Goal: Use online tool/utility: Utilize a website feature to perform a specific function

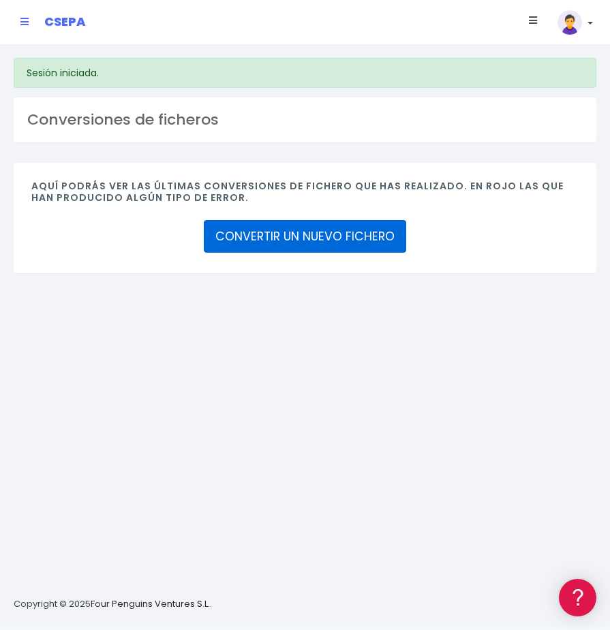
click at [249, 241] on link "CONVERTIR UN NUEVO FICHERO" at bounding box center [305, 236] width 202 height 33
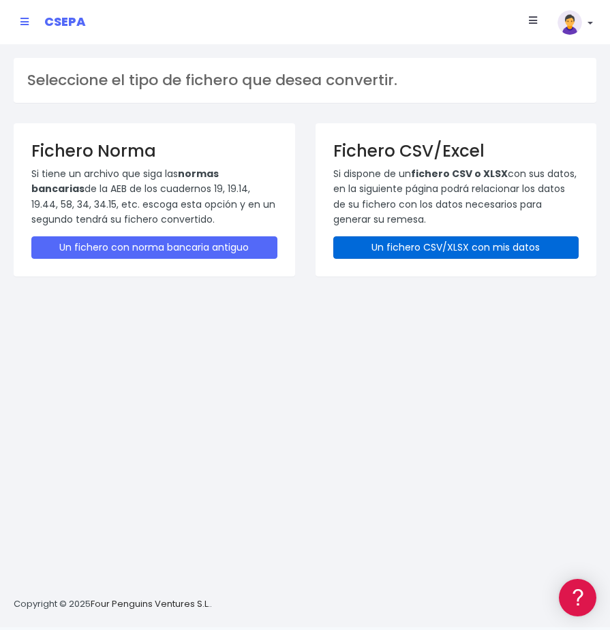
click at [433, 253] on link "Un fichero CSV/XLSX con mis datos" at bounding box center [456, 247] width 246 height 22
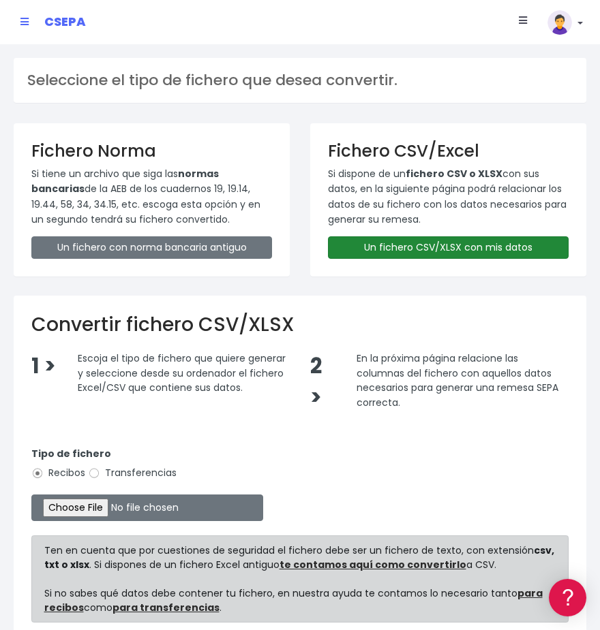
type input "C:\fakepath\MODELO REMESAS PAGO PROVEEDORES BELGICA.xlsx"
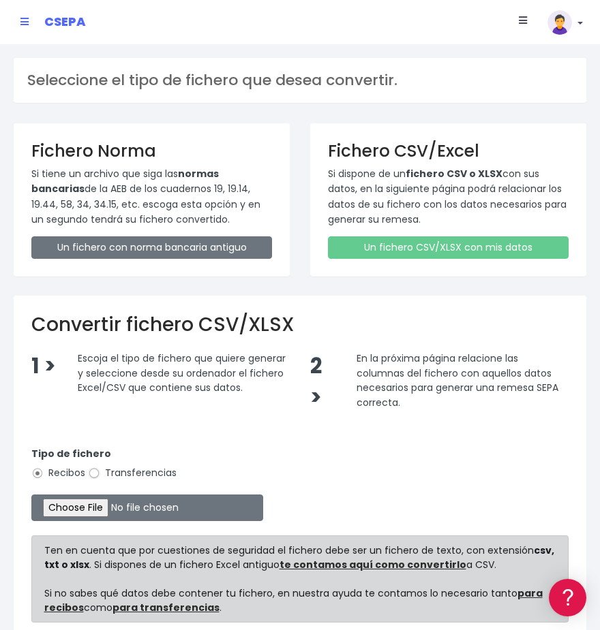
click at [91, 476] on input "Transferencias" at bounding box center [94, 473] width 12 height 12
radio input "true"
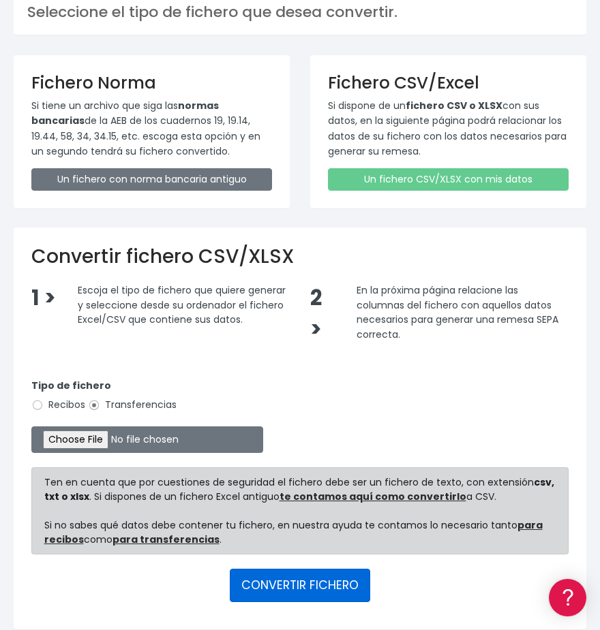
click at [279, 591] on button "CONVERTIR FICHERO" at bounding box center [300, 585] width 140 height 33
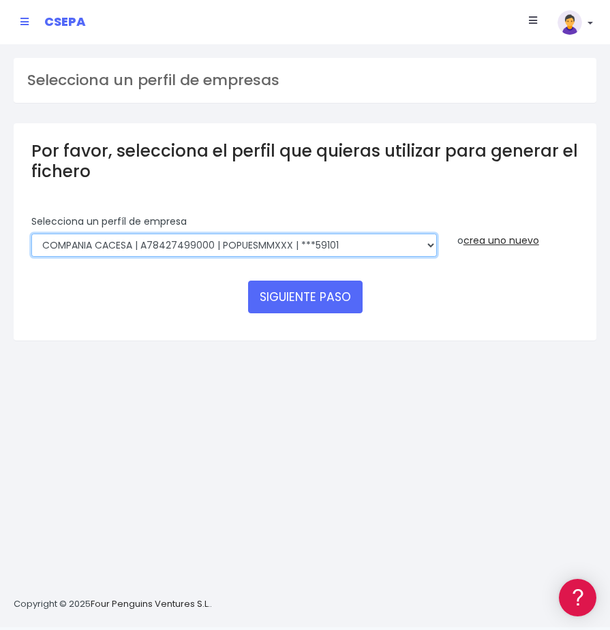
click at [336, 245] on select "AUXILIAR LOGISTICA AEROPORTUARIA SA | A83337733 | POPUESMMXXX | ***63415 COMPAÑ…" at bounding box center [233, 245] width 405 height 23
select select "394"
click at [31, 234] on select "AUXILIAR LOGISTICA AEROPORTUARIA SA | A83337733 | POPUESMMXXX | ***63415 COMPAÑ…" at bounding box center [233, 245] width 405 height 23
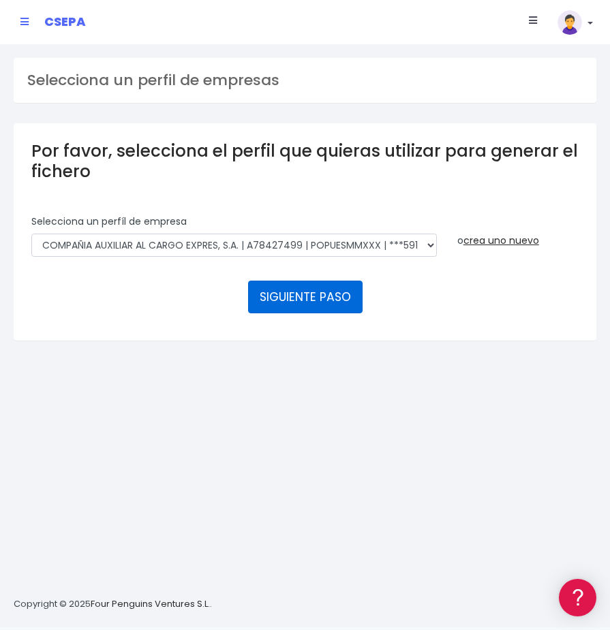
click at [303, 296] on button "SIGUIENTE PASO" at bounding box center [305, 297] width 114 height 33
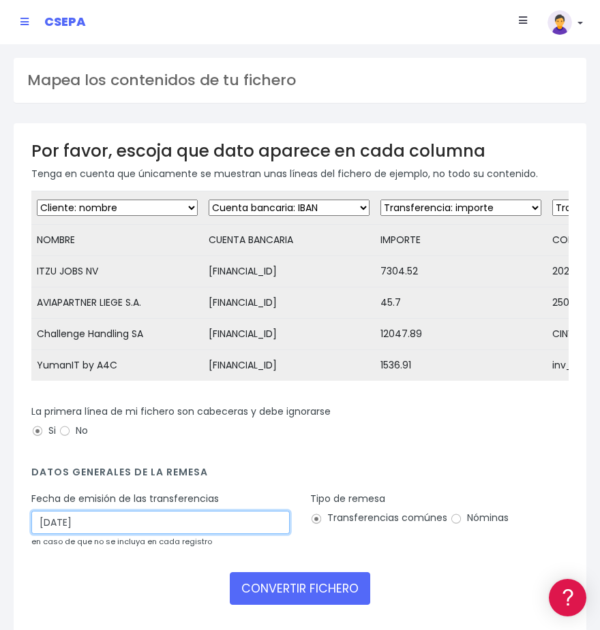
click at [136, 534] on input "19/09/2025" at bounding box center [160, 522] width 258 height 23
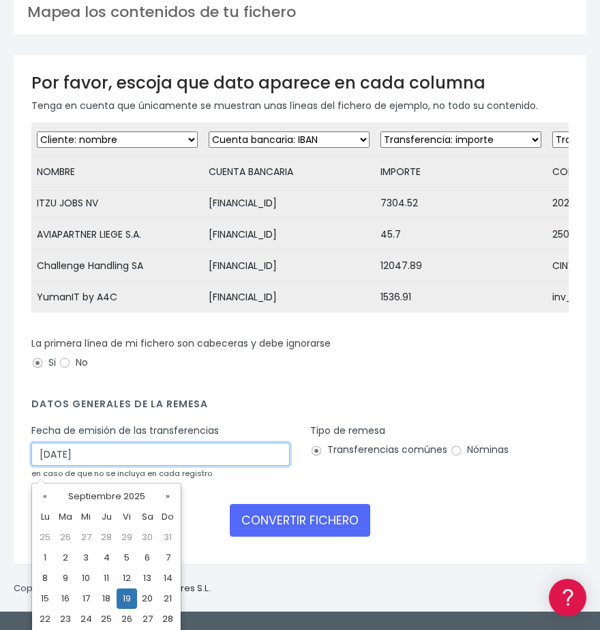
scroll to position [91, 0]
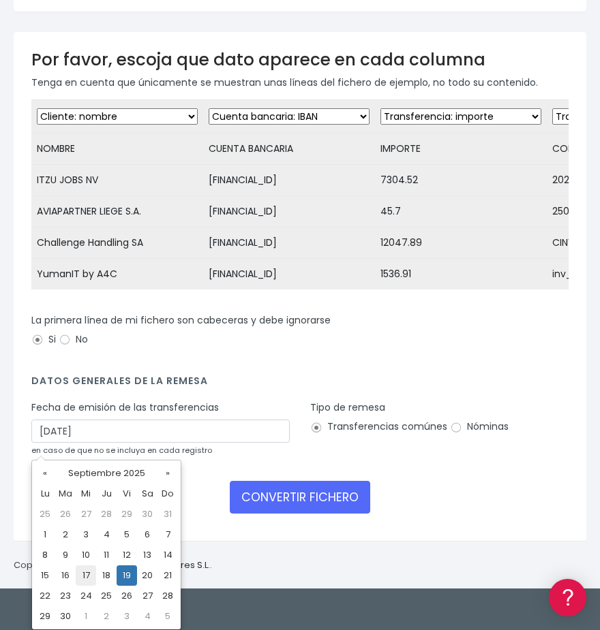
click at [83, 570] on td "17" at bounding box center [86, 576] width 20 height 20
type input "17/09/2025"
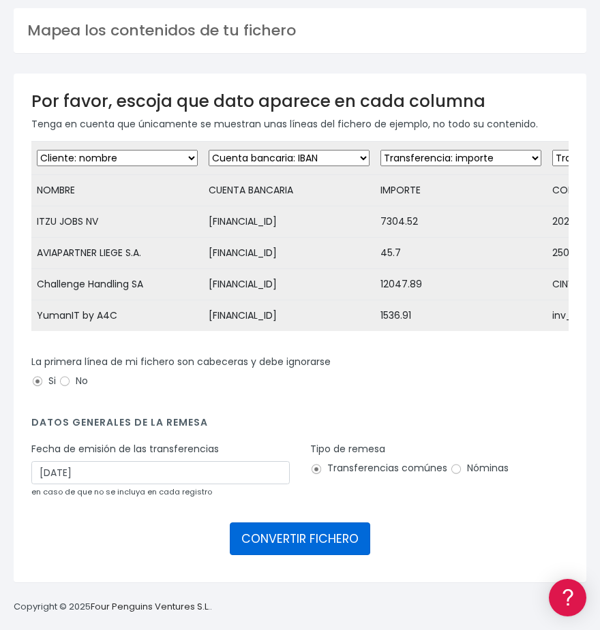
click at [273, 540] on button "CONVERTIR FICHERO" at bounding box center [300, 539] width 140 height 33
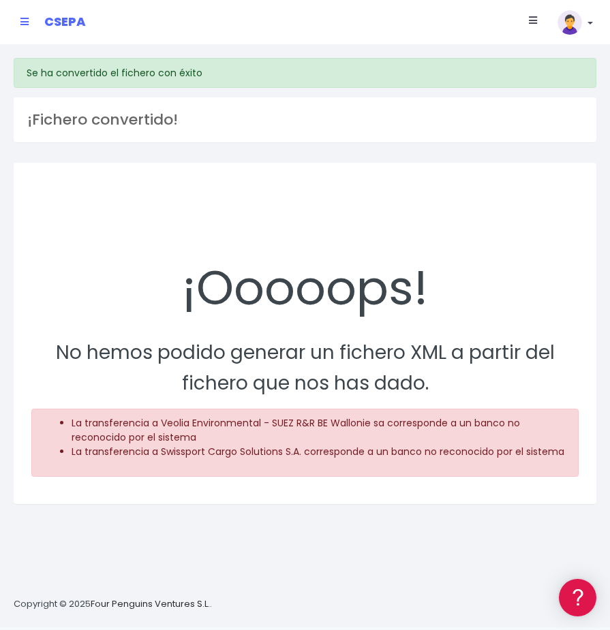
click at [18, 15] on div "CSEPA" at bounding box center [53, 22] width 86 height 35
click at [22, 20] on icon at bounding box center [24, 22] width 8 height 10
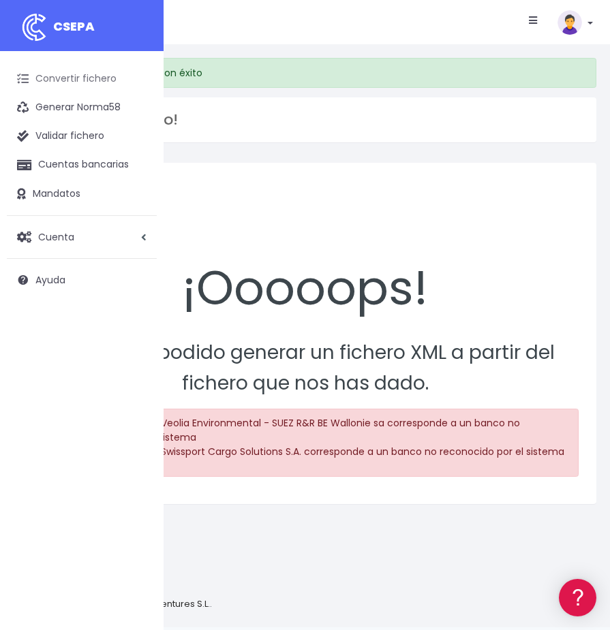
click at [68, 74] on link "Convertir fichero" at bounding box center [82, 79] width 150 height 29
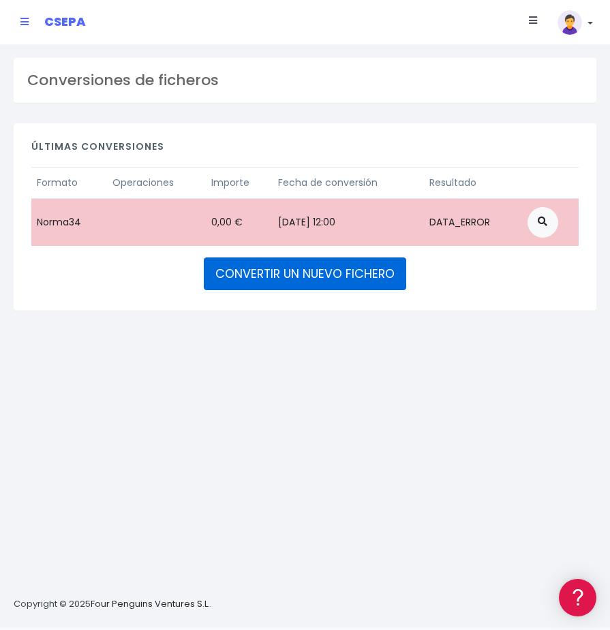
click at [293, 270] on link "CONVERTIR UN NUEVO FICHERO" at bounding box center [305, 274] width 202 height 33
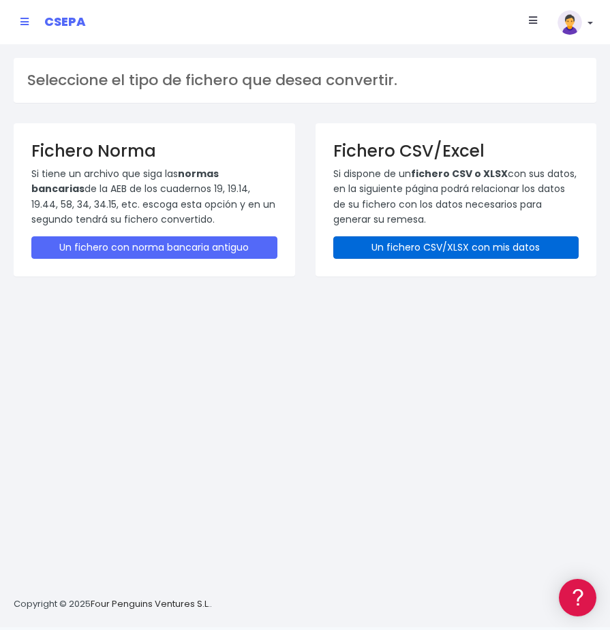
click at [462, 244] on link "Un fichero CSV/XLSX con mis datos" at bounding box center [456, 247] width 246 height 22
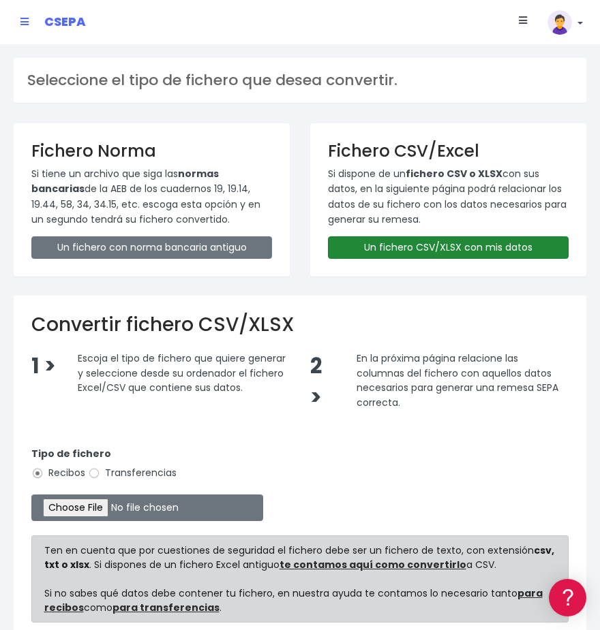
scroll to position [115, 0]
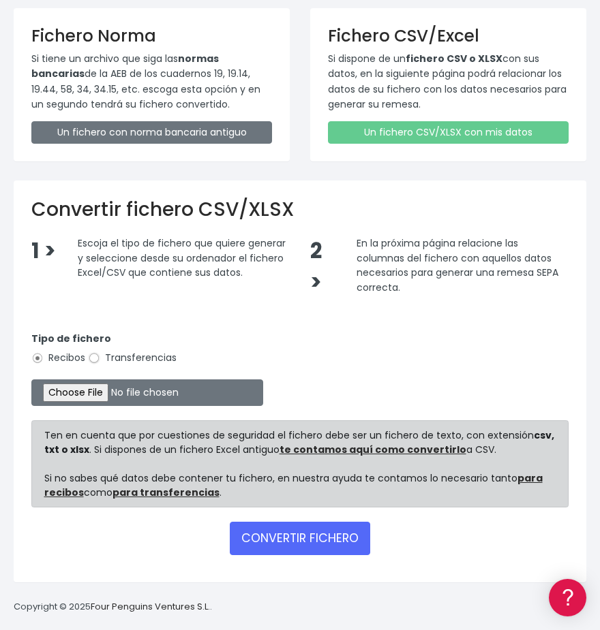
click at [93, 362] on input "Transferencias" at bounding box center [94, 358] width 12 height 12
radio input "true"
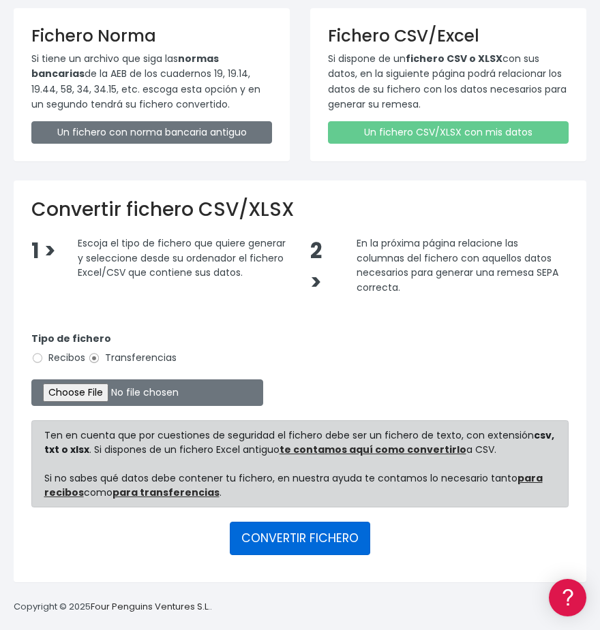
type input "C:\fakepath\MODELO REMESAS PAGO PROVEEDORES [PERSON_NAME].xlsx"
click at [299, 546] on button "CONVERTIR FICHERO" at bounding box center [300, 538] width 140 height 33
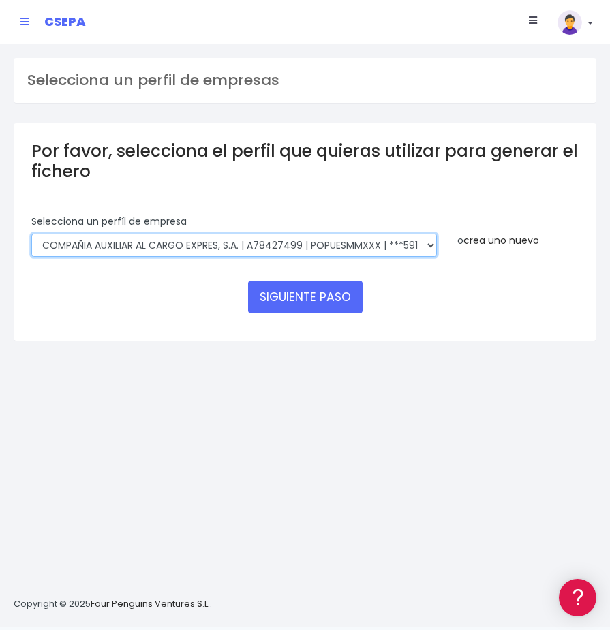
click at [281, 246] on select "AUXILIAR LOGISTICA AEROPORTUARIA SA | A83337733 | POPUESMMXXX | ***63415 COMPAÑ…" at bounding box center [233, 245] width 405 height 23
click at [31, 234] on select "AUXILIAR LOGISTICA AEROPORTUARIA SA | A83337733 | POPUESMMXXX | ***63415 COMPAÑ…" at bounding box center [233, 245] width 405 height 23
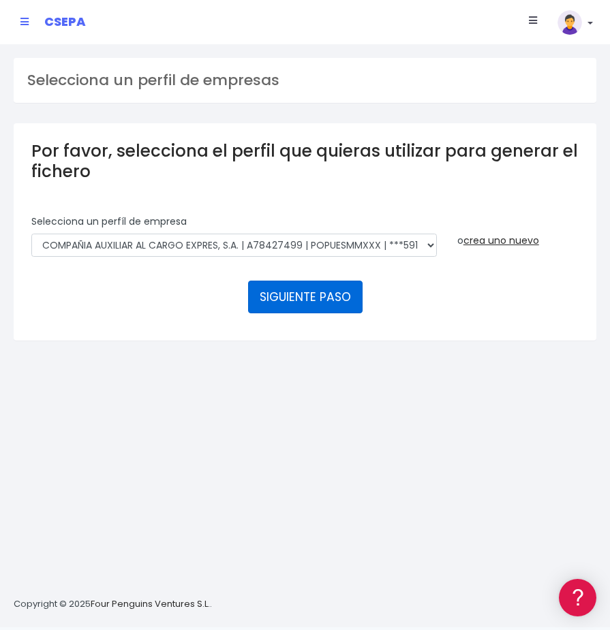
click at [313, 301] on button "SIGUIENTE PASO" at bounding box center [305, 297] width 114 height 33
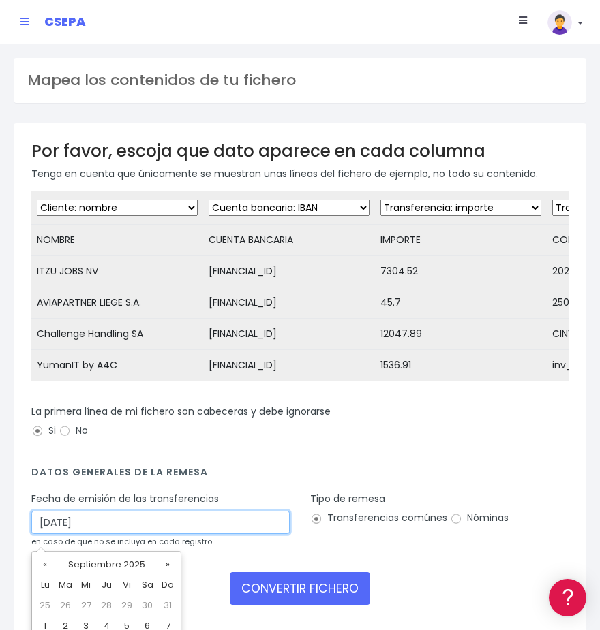
click at [95, 534] on input "[DATE]" at bounding box center [160, 522] width 258 height 23
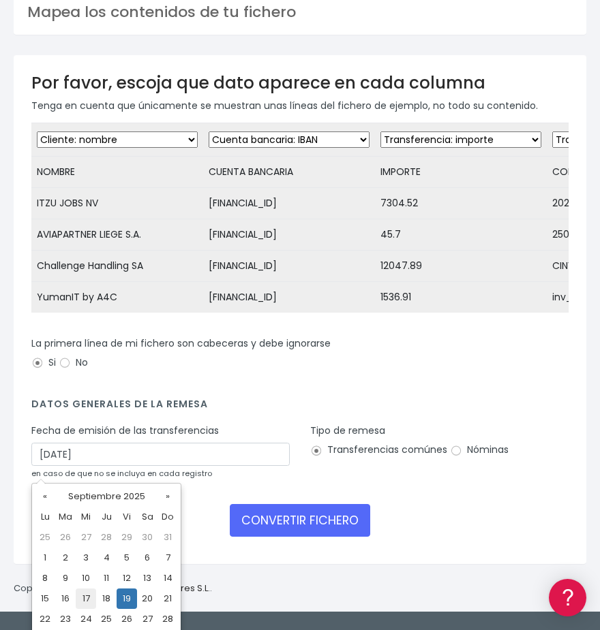
click at [89, 593] on td "17" at bounding box center [86, 599] width 20 height 20
type input "[DATE]"
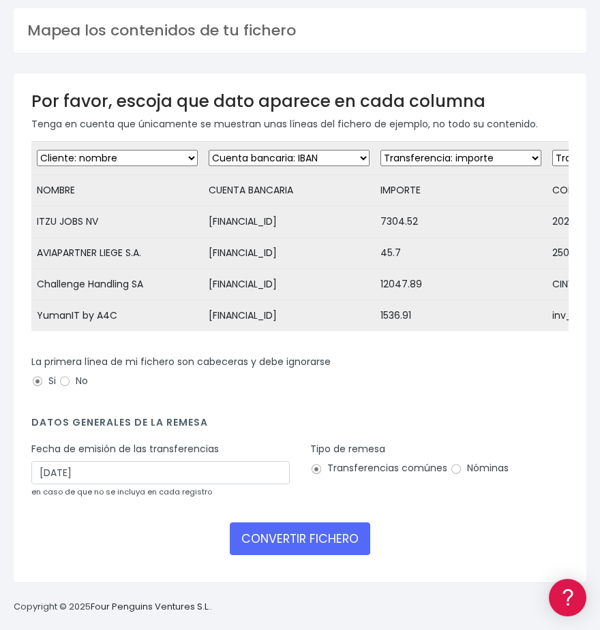
scroll to position [60, 0]
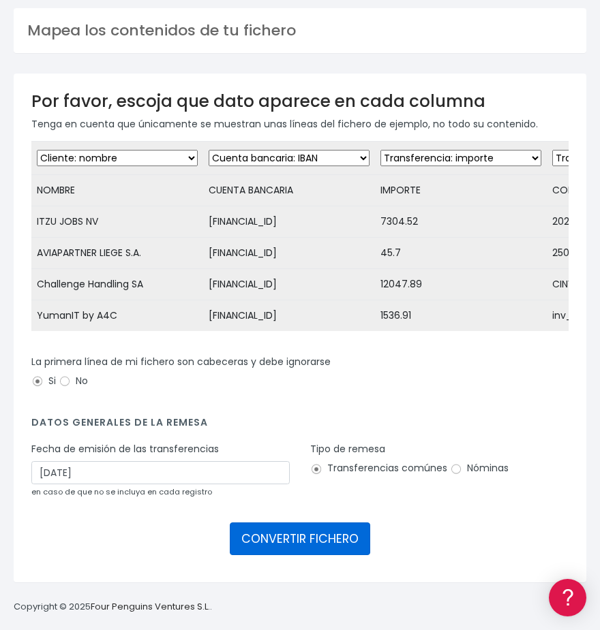
click at [276, 536] on button "CONVERTIR FICHERO" at bounding box center [300, 539] width 140 height 33
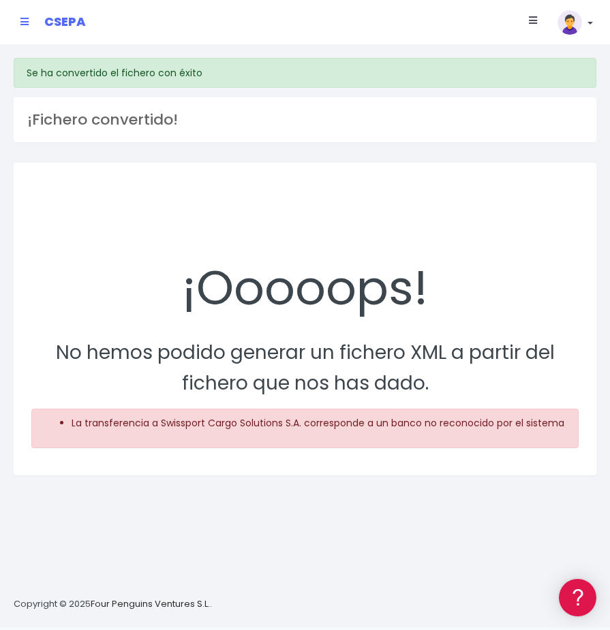
click at [23, 14] on link at bounding box center [24, 22] width 8 height 24
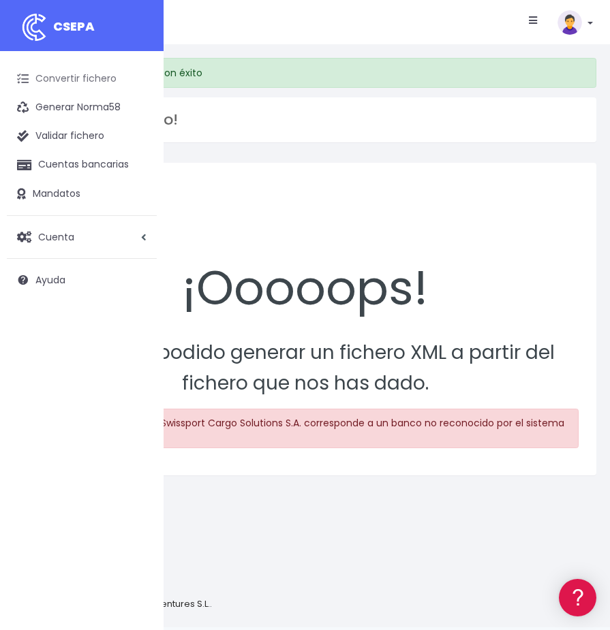
click at [47, 71] on link "Convertir fichero" at bounding box center [82, 79] width 150 height 29
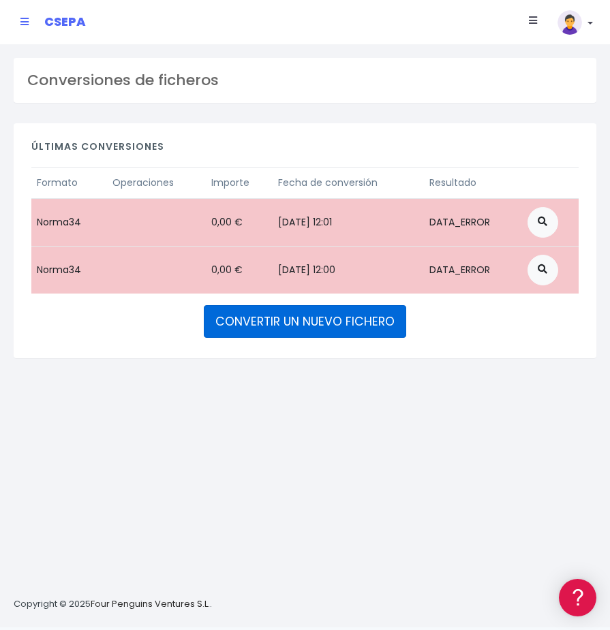
click at [344, 316] on link "CONVERTIR UN NUEVO FICHERO" at bounding box center [305, 321] width 202 height 33
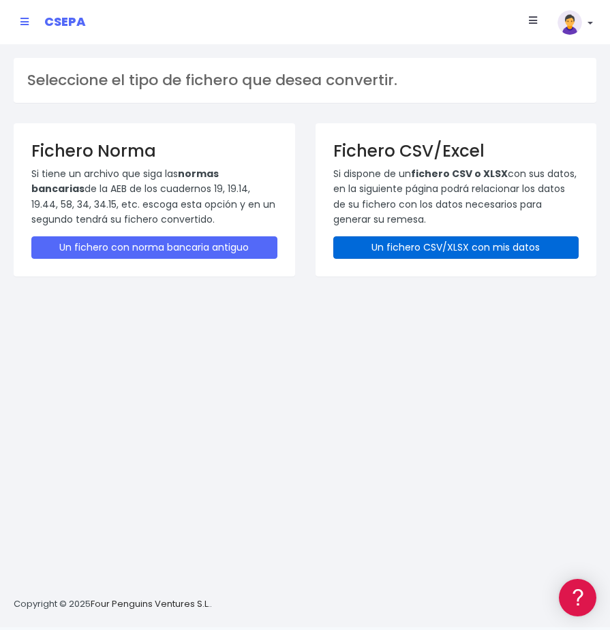
click at [418, 247] on link "Un fichero CSV/XLSX con mis datos" at bounding box center [456, 247] width 246 height 22
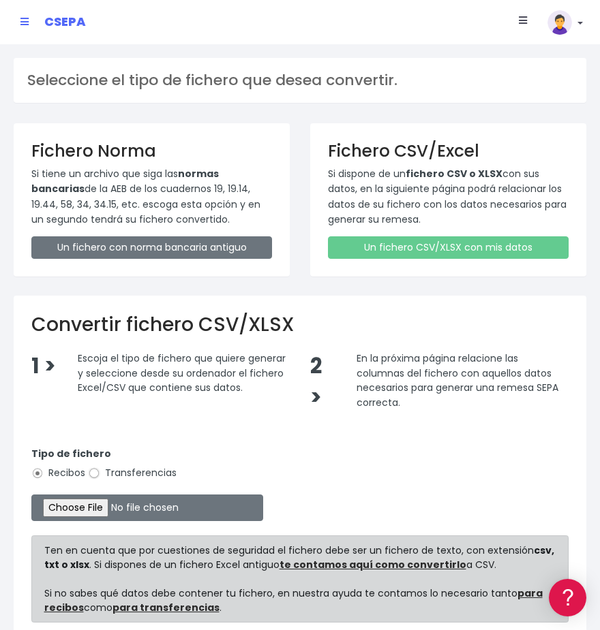
click at [95, 471] on input "Transferencias" at bounding box center [94, 473] width 12 height 12
radio input "true"
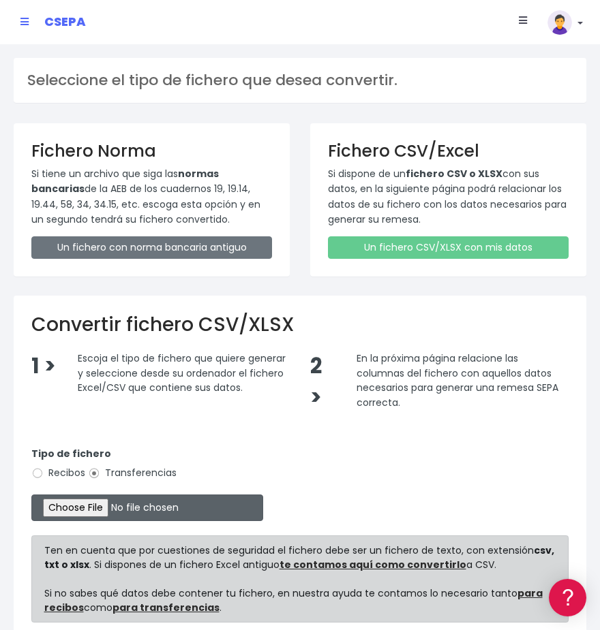
type input "C:\fakepath\MODELO REMESAS PAGO PROVEEDORES [PERSON_NAME].xlsx"
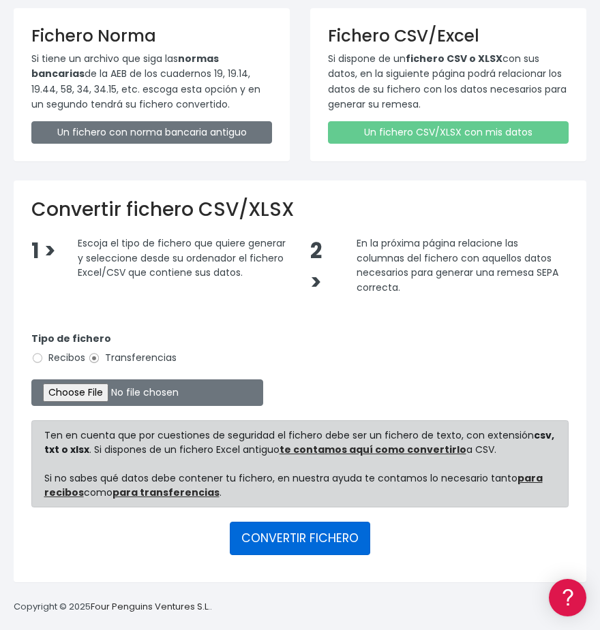
click at [300, 554] on button "CONVERTIR FICHERO" at bounding box center [300, 538] width 140 height 33
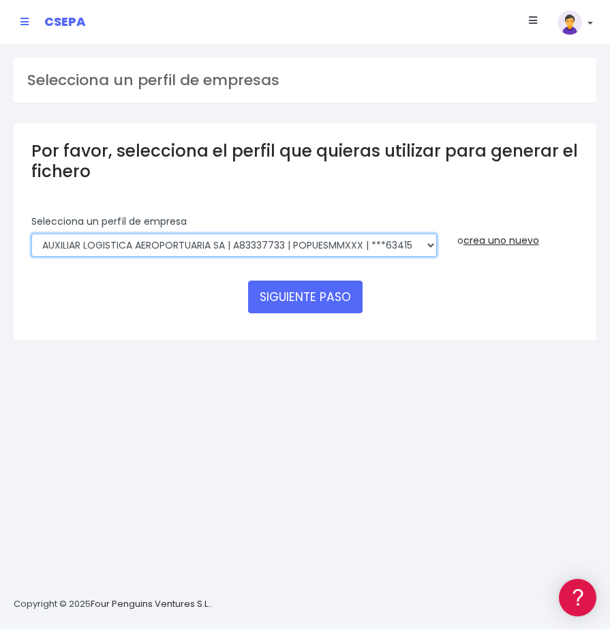
click at [273, 236] on select "AUXILIAR LOGISTICA AEROPORTUARIA SA | A83337733 | POPUESMMXXX | ***63415 COMPAÑ…" at bounding box center [233, 245] width 405 height 23
select select "394"
click at [31, 234] on select "AUXILIAR LOGISTICA AEROPORTUARIA SA | A83337733 | POPUESMMXXX | ***63415 COMPAÑ…" at bounding box center [233, 245] width 405 height 23
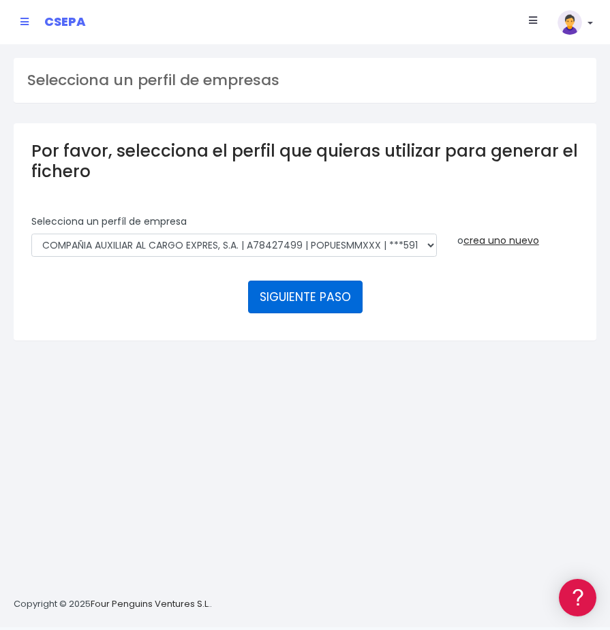
click at [279, 296] on button "SIGUIENTE PASO" at bounding box center [305, 297] width 114 height 33
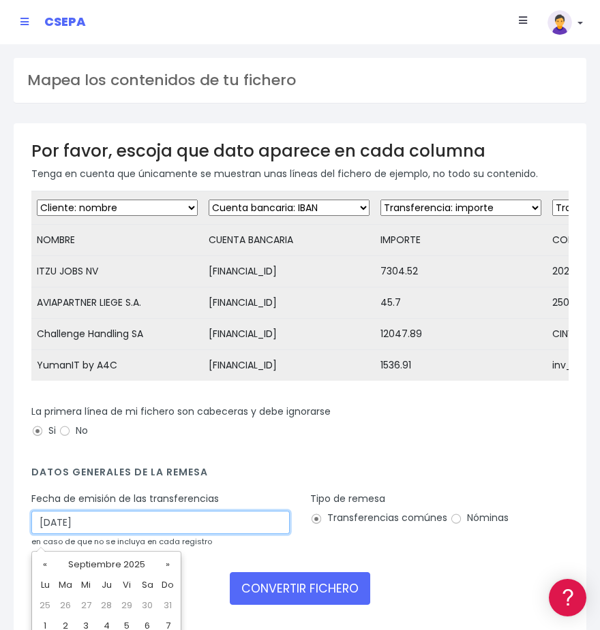
click at [114, 534] on input "[DATE]" at bounding box center [160, 522] width 258 height 23
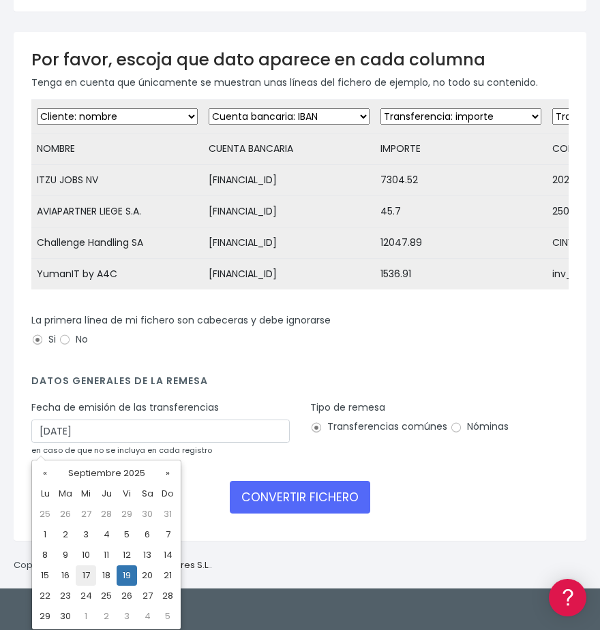
click at [85, 574] on td "17" at bounding box center [86, 576] width 20 height 20
type input "[DATE]"
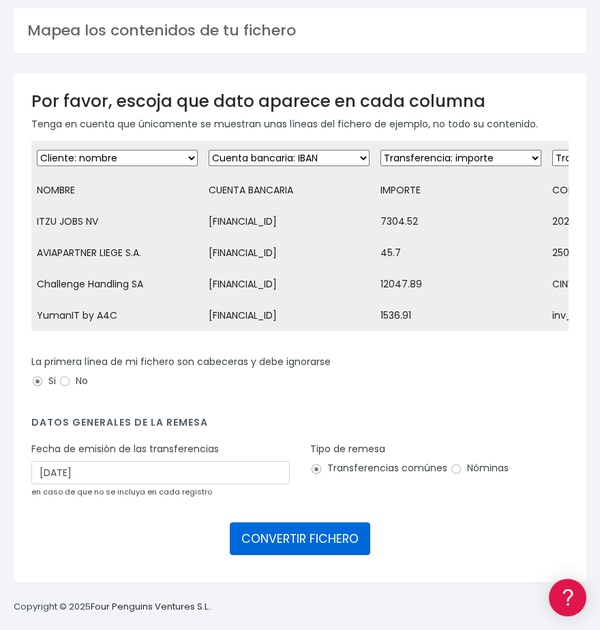
click at [286, 535] on button "CONVERTIR FICHERO" at bounding box center [300, 539] width 140 height 33
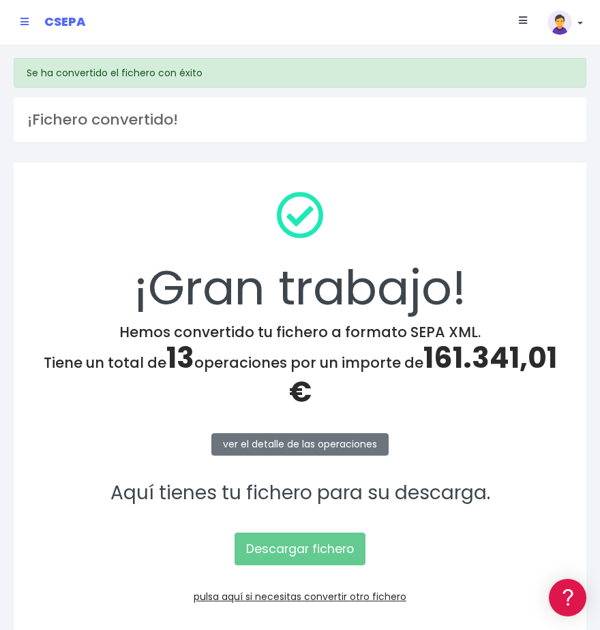
scroll to position [50, 0]
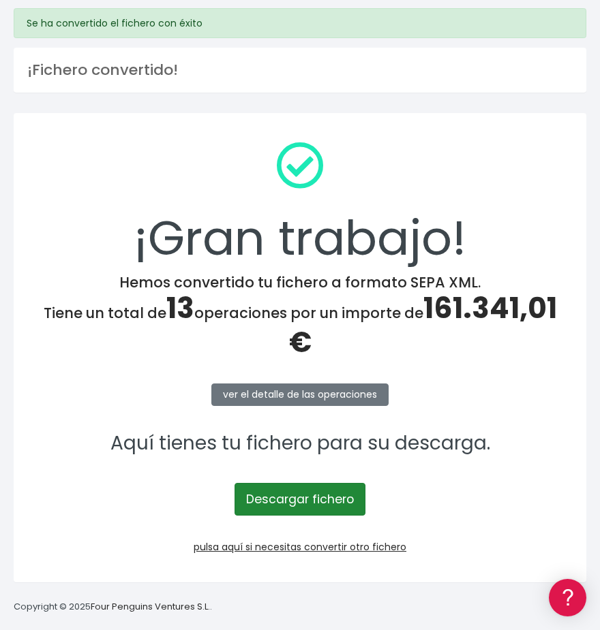
click at [283, 492] on link "Descargar fichero" at bounding box center [299, 499] width 131 height 33
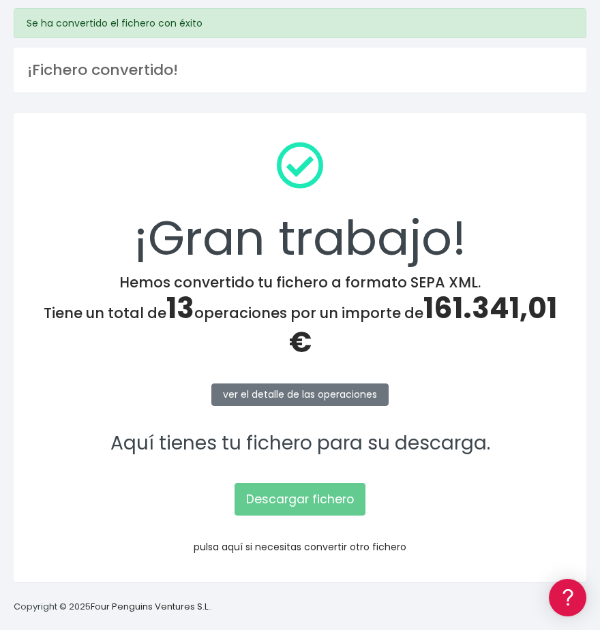
click at [271, 542] on link "pulsa aquí si necesitas convertir otro fichero" at bounding box center [300, 547] width 213 height 14
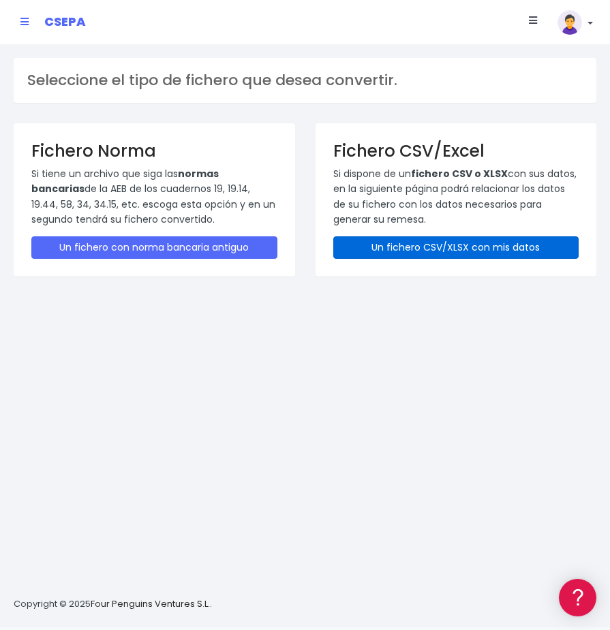
click at [407, 242] on link "Un fichero CSV/XLSX con mis datos" at bounding box center [456, 247] width 246 height 22
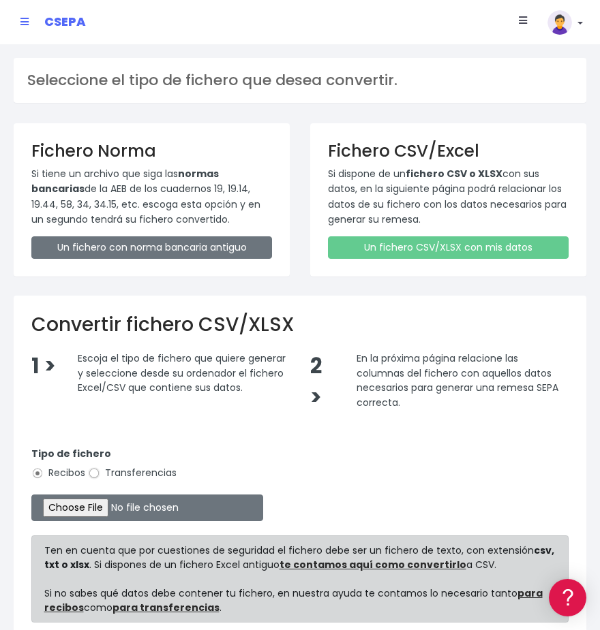
click at [93, 470] on input "Transferencias" at bounding box center [94, 473] width 12 height 12
radio input "true"
type input "C:\fakepath\MODELO REMESAS PAGO PROVEEDORES HOLANDA.xlsx"
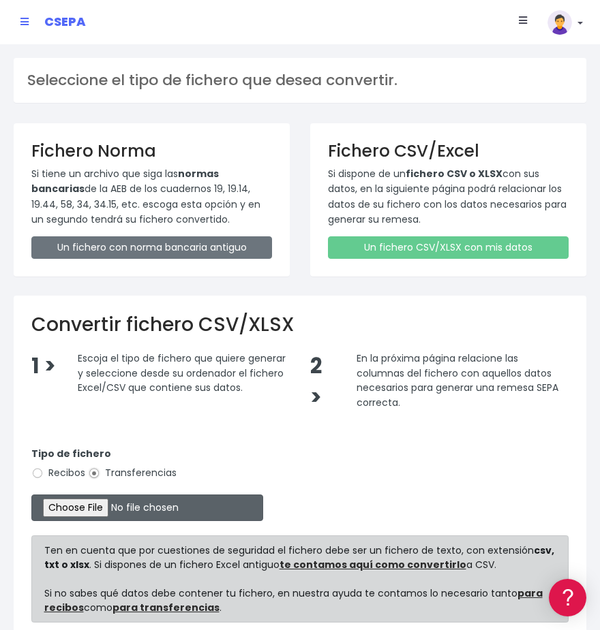
scroll to position [115, 0]
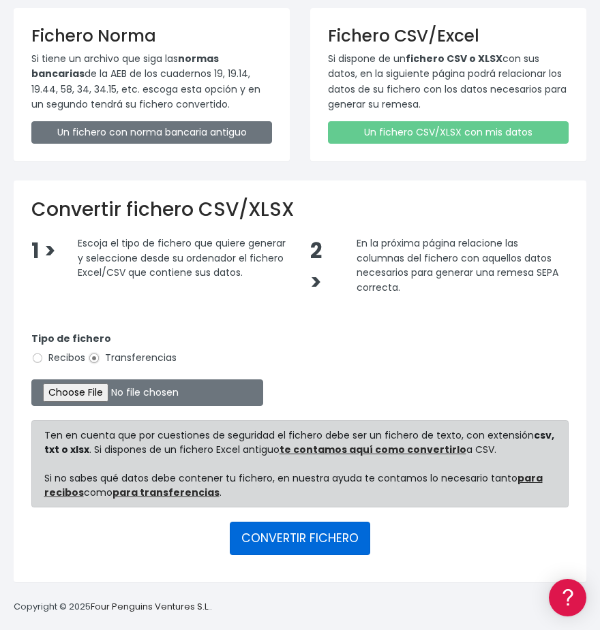
click at [280, 541] on button "CONVERTIR FICHERO" at bounding box center [300, 538] width 140 height 33
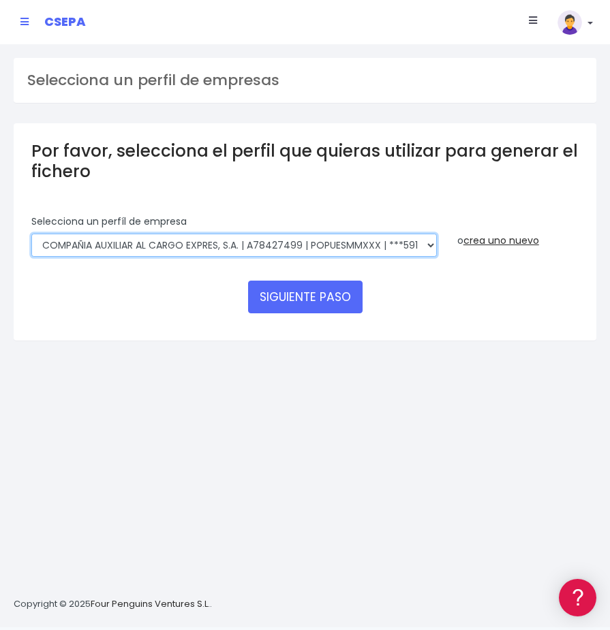
click at [318, 244] on select "AUXILIAR LOGISTICA AEROPORTUARIA SA | A83337733 | POPUESMMXXX | ***63415 COMPAÑ…" at bounding box center [233, 245] width 405 height 23
click at [31, 234] on select "AUXILIAR LOGISTICA AEROPORTUARIA SA | A83337733 | POPUESMMXXX | ***63415 COMPAÑ…" at bounding box center [233, 245] width 405 height 23
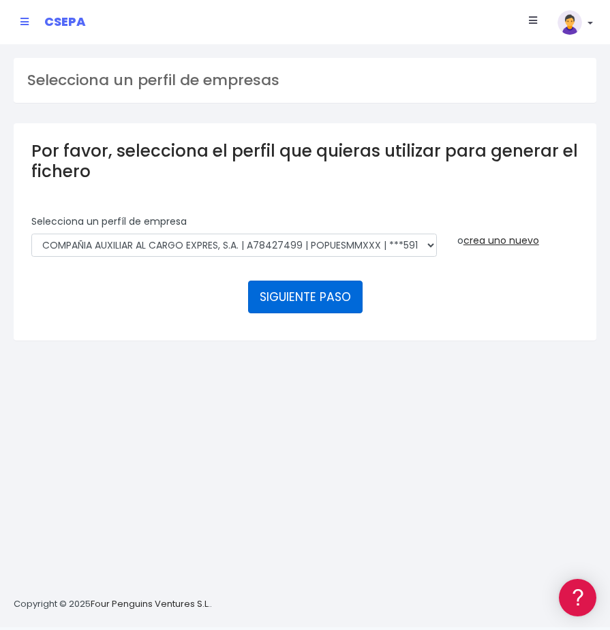
click at [304, 304] on button "SIGUIENTE PASO" at bounding box center [305, 297] width 114 height 33
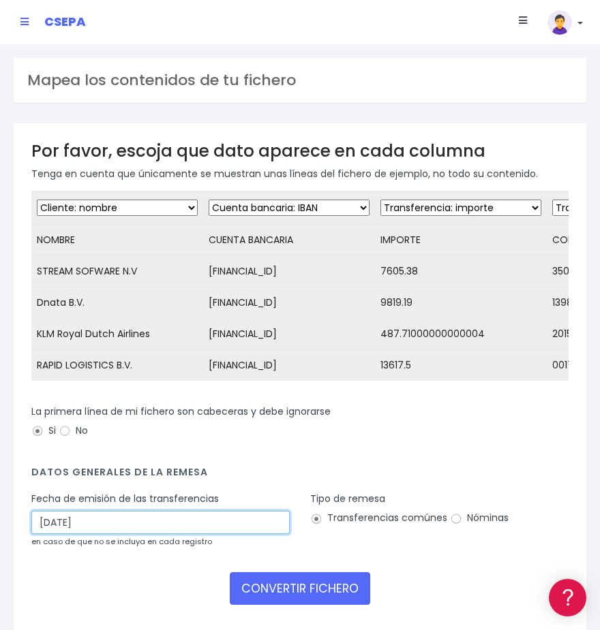
click at [95, 523] on input "19/09/2025" at bounding box center [160, 522] width 258 height 23
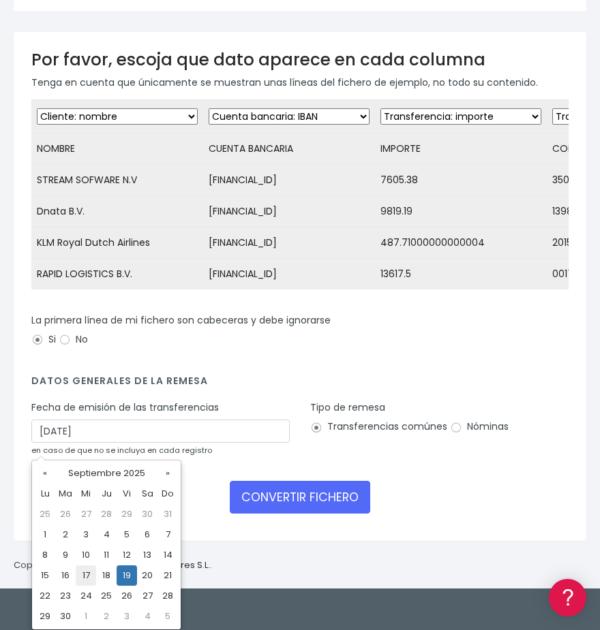
click at [87, 575] on td "17" at bounding box center [86, 576] width 20 height 20
type input "17/09/2025"
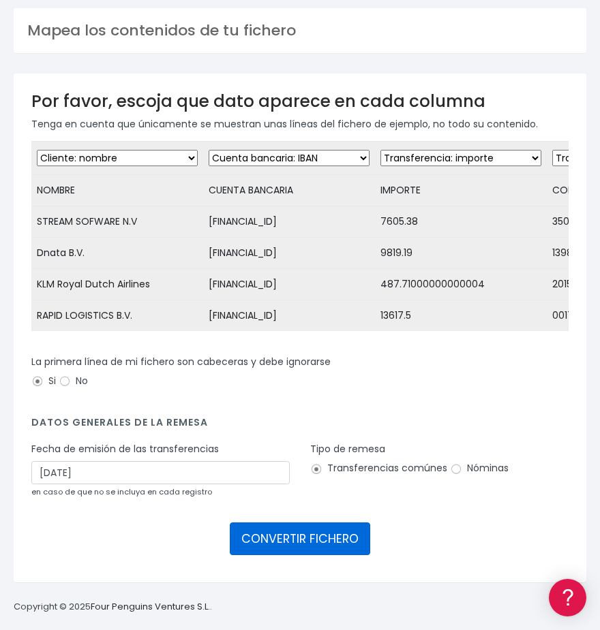
click at [311, 538] on button "CONVERTIR FICHERO" at bounding box center [300, 539] width 140 height 33
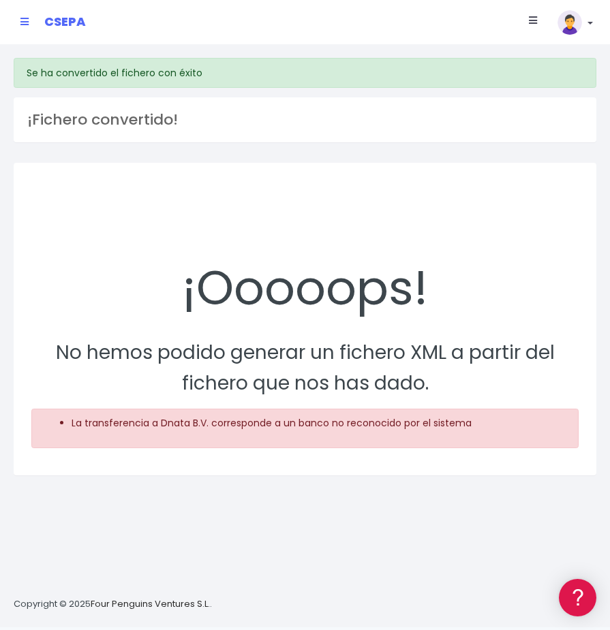
click at [24, 26] on icon at bounding box center [24, 22] width 8 height 10
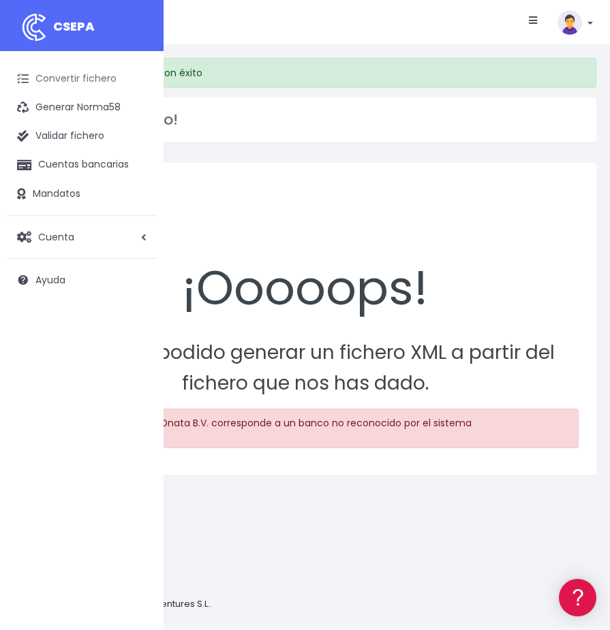
click at [39, 75] on link "Convertir fichero" at bounding box center [82, 79] width 150 height 29
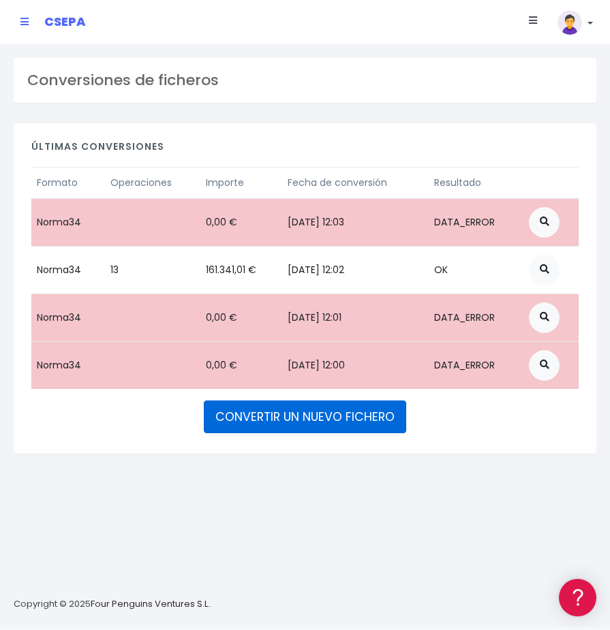
click at [251, 415] on link "CONVERTIR UN NUEVO FICHERO" at bounding box center [305, 417] width 202 height 33
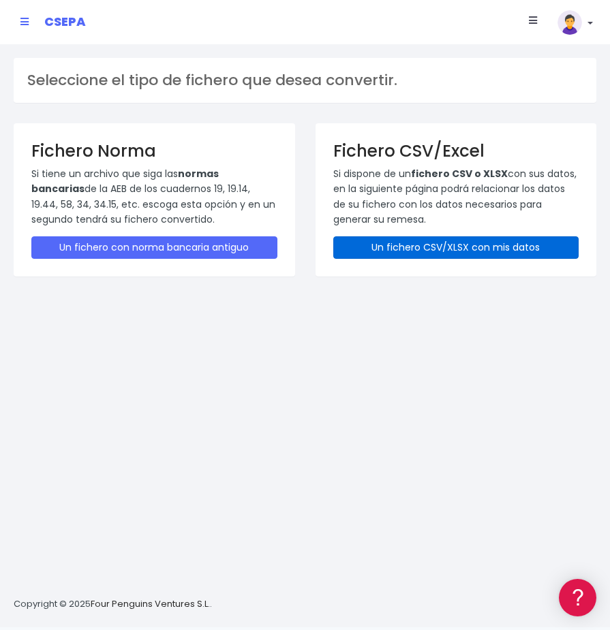
click at [391, 251] on link "Un fichero CSV/XLSX con mis datos" at bounding box center [456, 247] width 246 height 22
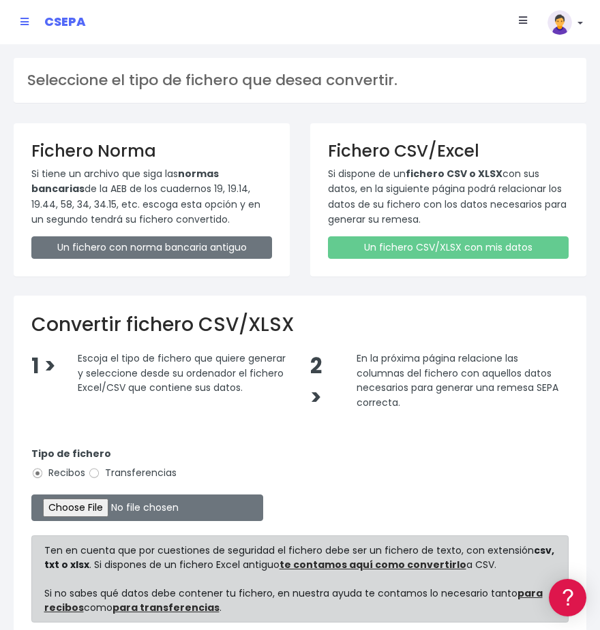
click at [99, 472] on input "Transferencias" at bounding box center [94, 473] width 12 height 12
radio input "true"
type input "C:\fakepath\MODELO REMESAS PAGO PROVEEDORES HOLANDA.xlsx"
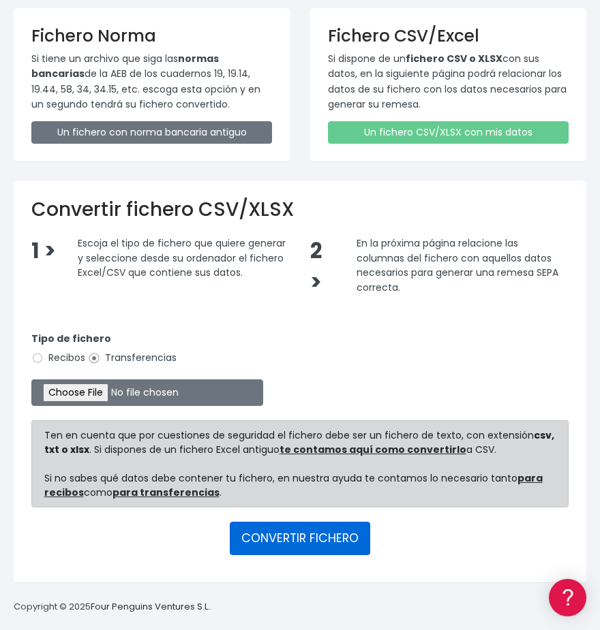
click at [294, 548] on button "CONVERTIR FICHERO" at bounding box center [300, 538] width 140 height 33
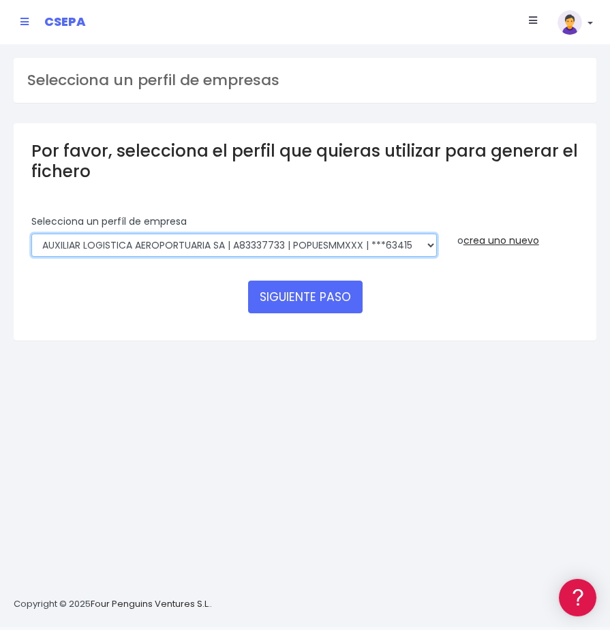
click at [321, 248] on select "AUXILIAR LOGISTICA AEROPORTUARIA SA | A83337733 | POPUESMMXXX | ***63415 COMPAÑ…" at bounding box center [233, 245] width 405 height 23
select select "394"
click at [31, 234] on select "AUXILIAR LOGISTICA AEROPORTUARIA SA | A83337733 | POPUESMMXXX | ***63415 COMPAÑ…" at bounding box center [233, 245] width 405 height 23
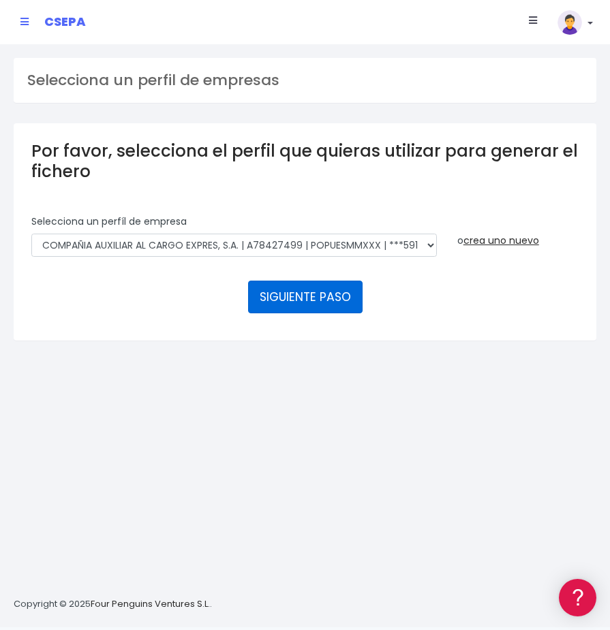
click at [311, 294] on button "SIGUIENTE PASO" at bounding box center [305, 297] width 114 height 33
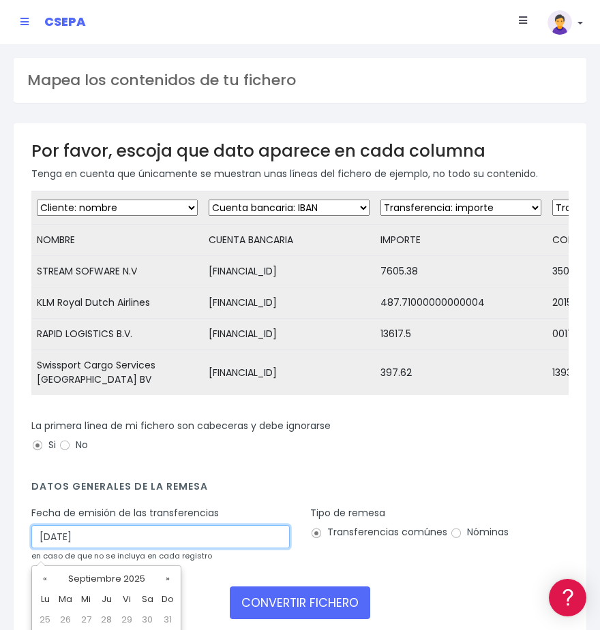
click at [82, 548] on input "[DATE]" at bounding box center [160, 536] width 258 height 23
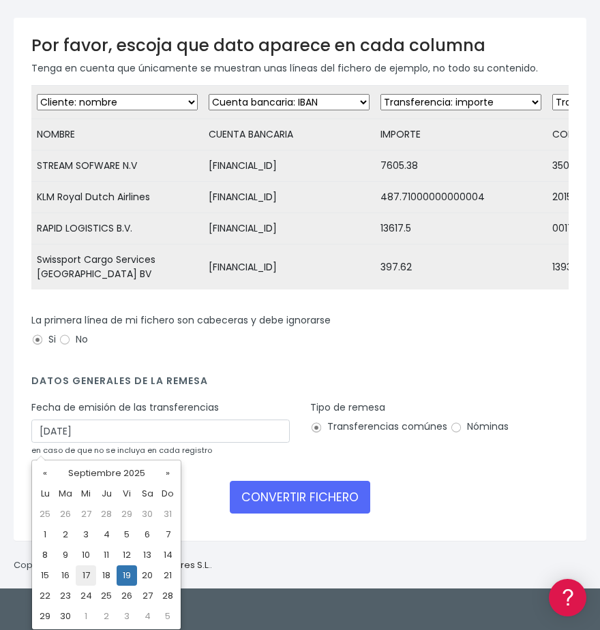
click at [80, 576] on td "17" at bounding box center [86, 576] width 20 height 20
type input "[DATE]"
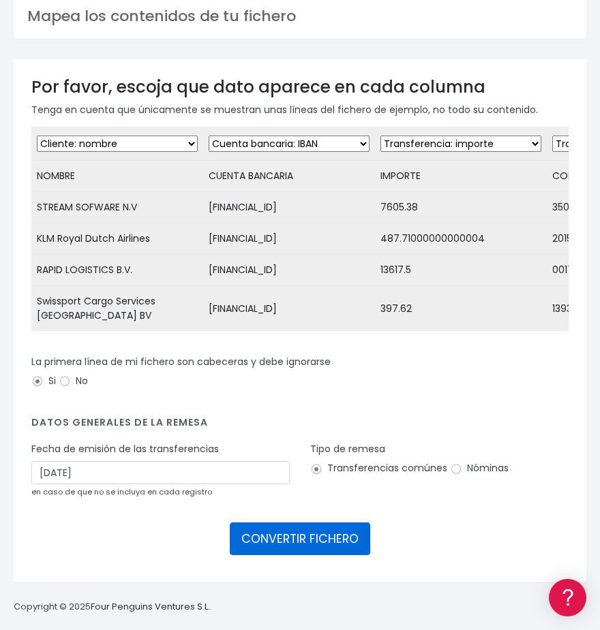
click at [288, 544] on button "CONVERTIR FICHERO" at bounding box center [300, 539] width 140 height 33
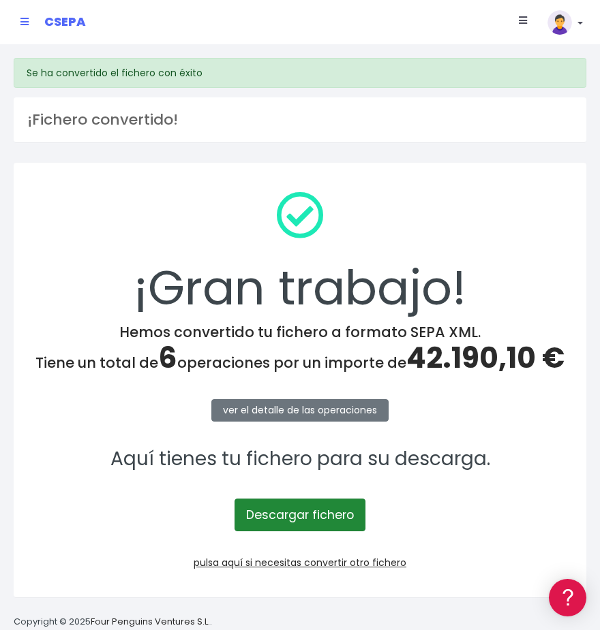
click at [296, 519] on link "Descargar fichero" at bounding box center [299, 515] width 131 height 33
